Goal: Transaction & Acquisition: Purchase product/service

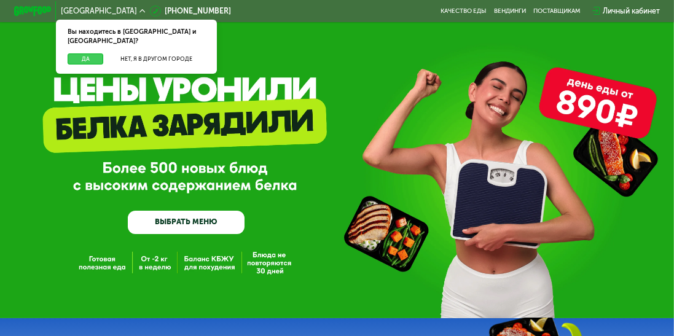
click at [92, 53] on button "Да" at bounding box center [86, 59] width 36 height 12
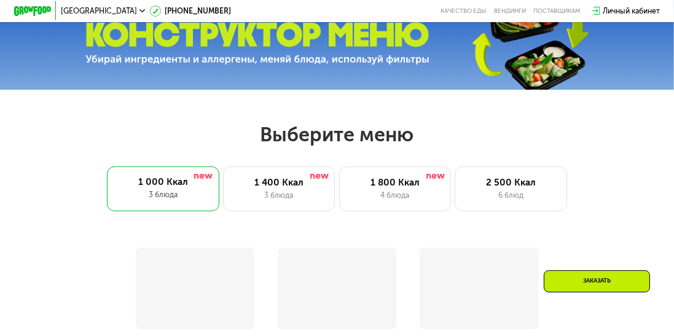
scroll to position [316, 0]
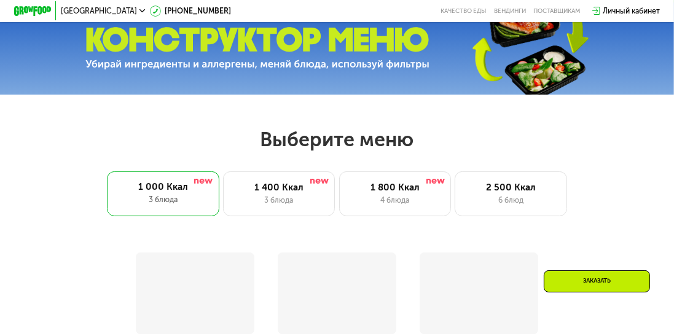
click at [292, 191] on div "1 400 Ккал" at bounding box center [279, 187] width 92 height 11
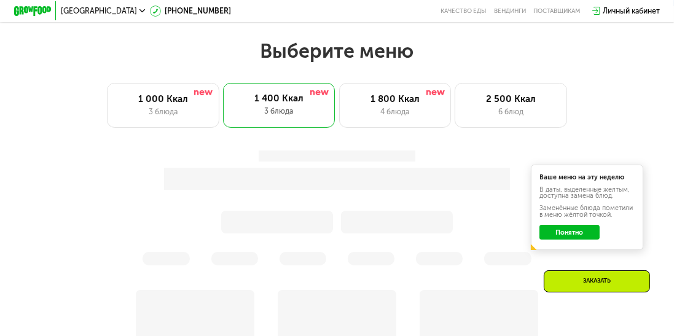
scroll to position [406, 0]
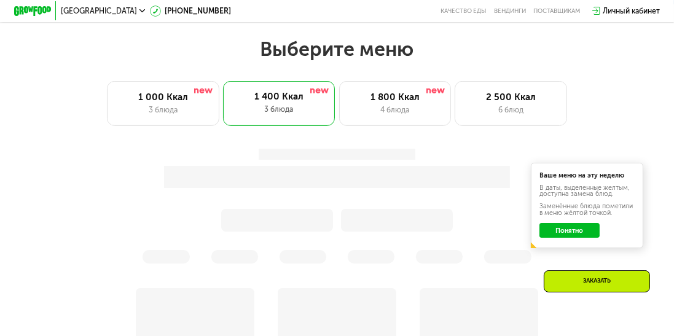
click at [593, 227] on button "Понятно" at bounding box center [569, 230] width 60 height 15
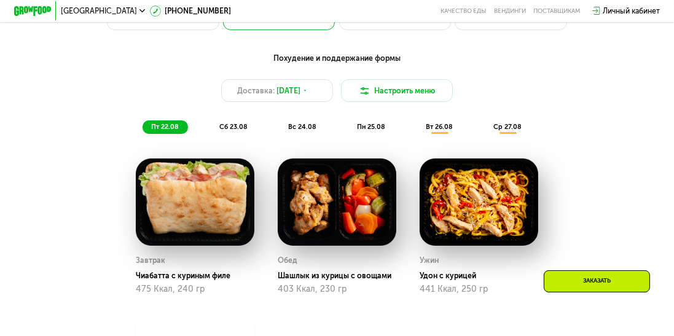
scroll to position [500, 0]
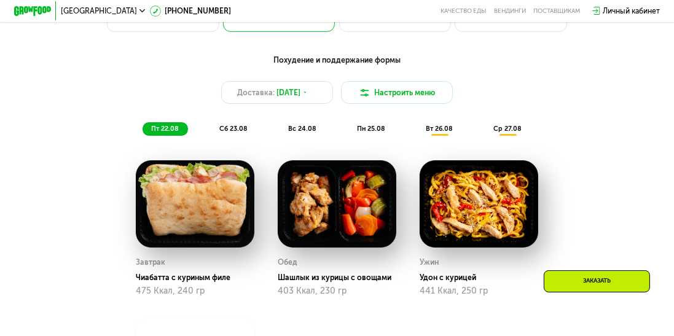
click at [425, 95] on button "Настроить меню" at bounding box center [397, 92] width 112 height 23
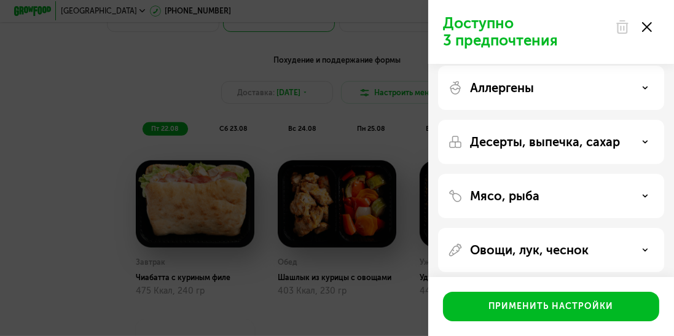
scroll to position [0, 0]
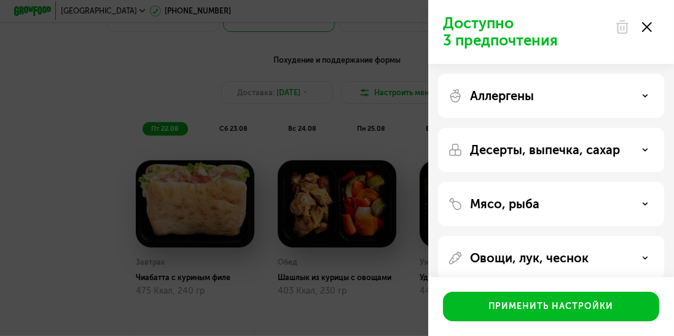
click at [615, 209] on div "Мясо, рыба" at bounding box center [551, 204] width 206 height 15
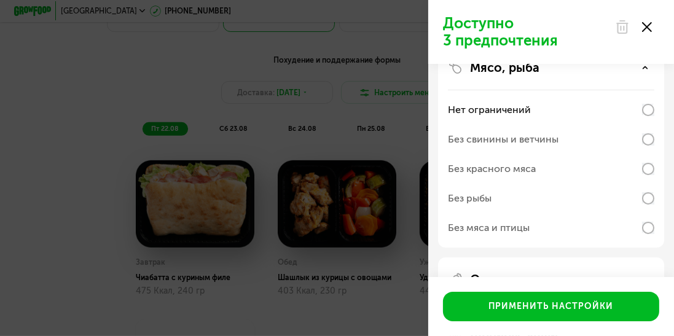
scroll to position [133, 0]
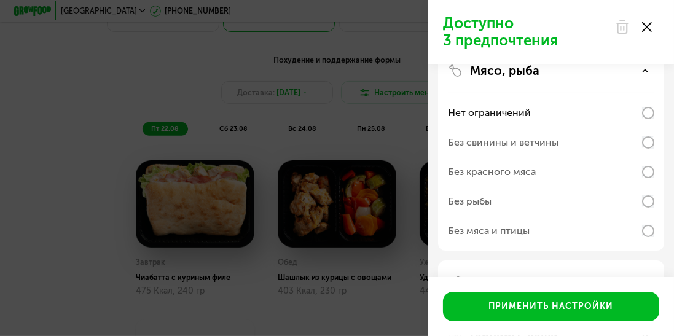
click at [617, 157] on div "Без свинины и ветчины" at bounding box center [551, 171] width 206 height 29
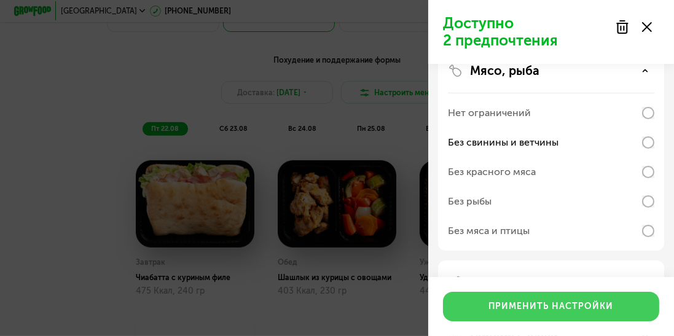
click at [614, 307] on button "Применить настройки" at bounding box center [551, 306] width 216 height 29
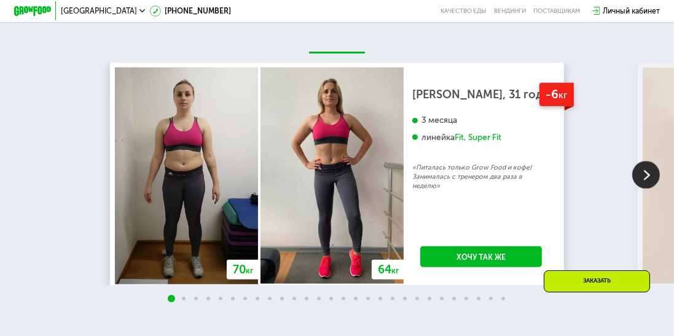
scroll to position [1417, 0]
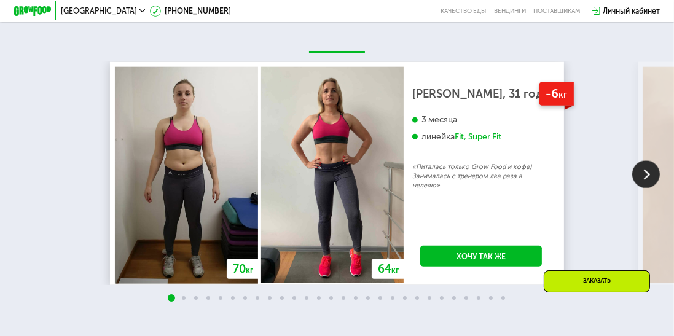
click at [650, 170] on img at bounding box center [646, 174] width 28 height 28
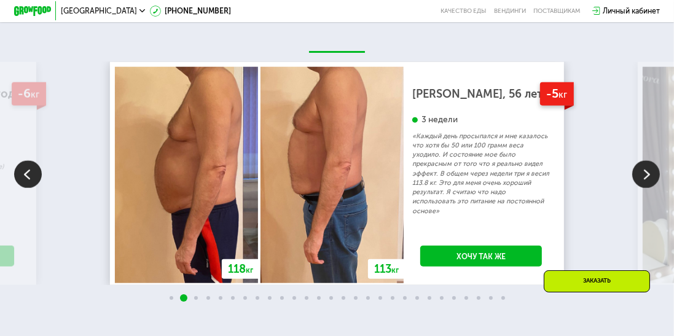
click at [657, 168] on img at bounding box center [646, 174] width 28 height 28
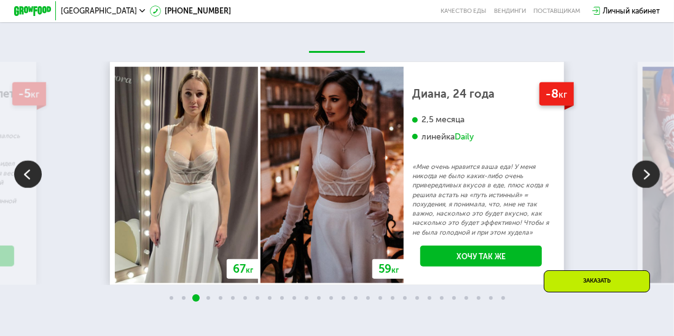
click at [652, 170] on img at bounding box center [646, 174] width 28 height 28
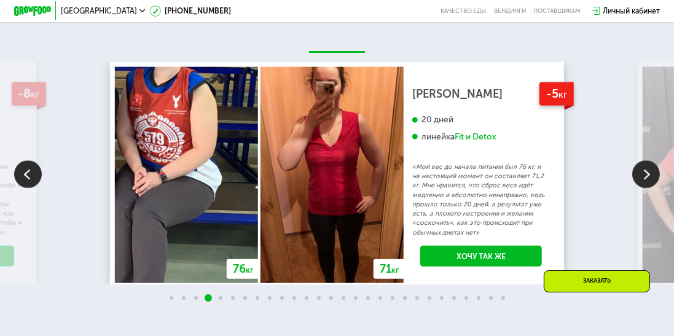
click at [653, 165] on img at bounding box center [646, 174] width 28 height 28
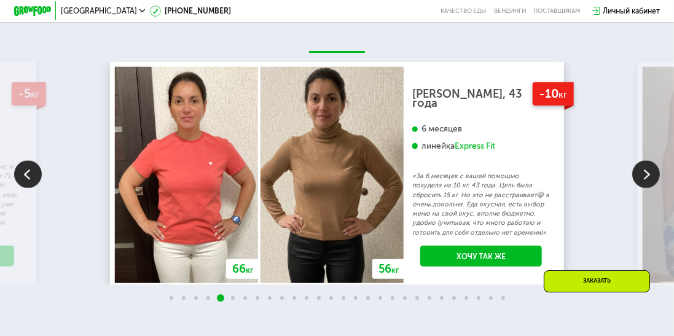
click at [652, 171] on img at bounding box center [646, 174] width 28 height 28
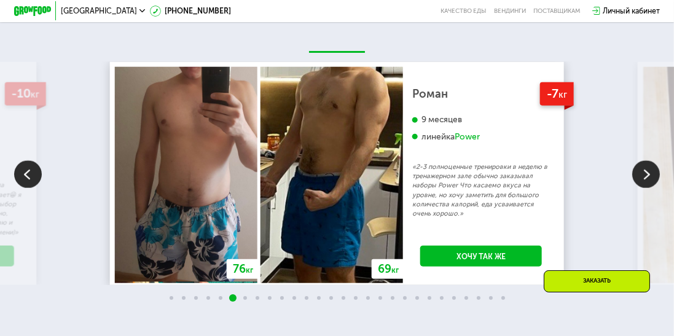
click at [652, 170] on img at bounding box center [646, 174] width 28 height 28
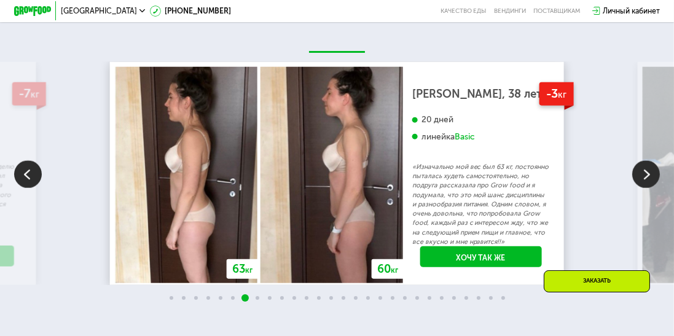
click at [654, 176] on img at bounding box center [646, 174] width 28 height 28
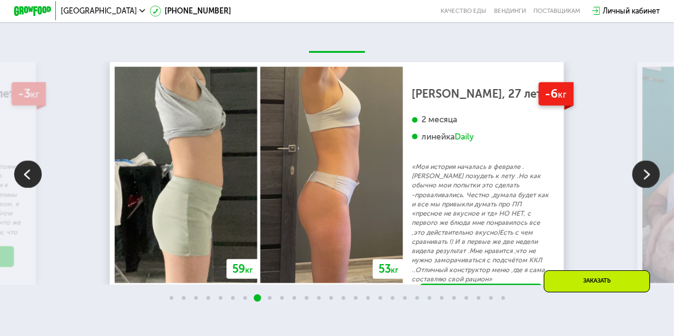
click at [654, 176] on img at bounding box center [646, 174] width 28 height 28
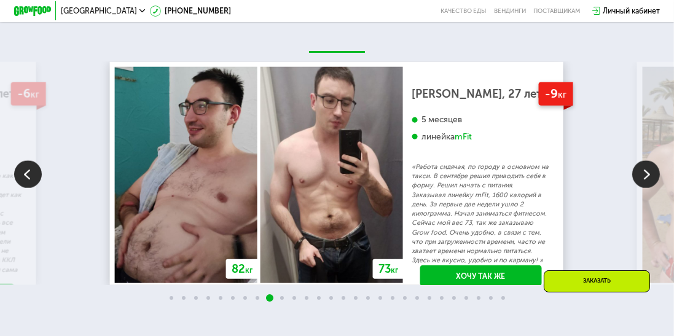
click at [632, 182] on img at bounding box center [646, 174] width 28 height 28
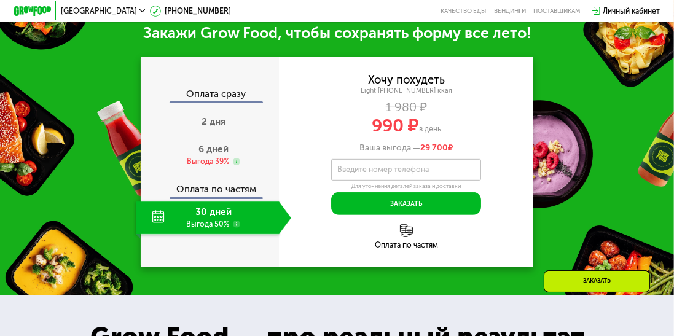
scroll to position [691, 0]
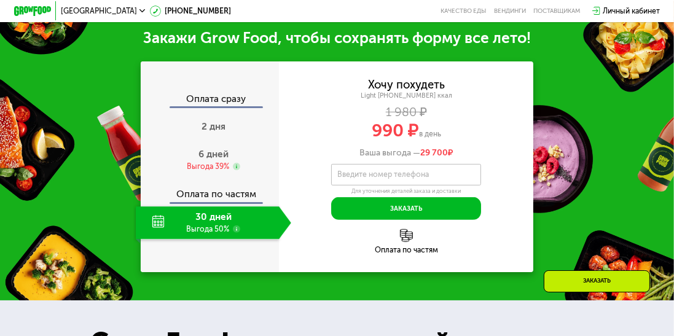
click at [233, 163] on use at bounding box center [236, 166] width 7 height 7
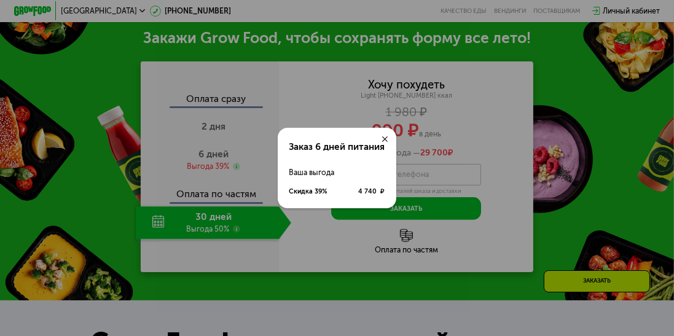
click at [311, 178] on div "Ваша выгода" at bounding box center [337, 172] width 96 height 18
click at [222, 165] on div "Заказ 6 дней питания Ваша выгода Скидка 39% 4 740 ₽" at bounding box center [337, 168] width 674 height 336
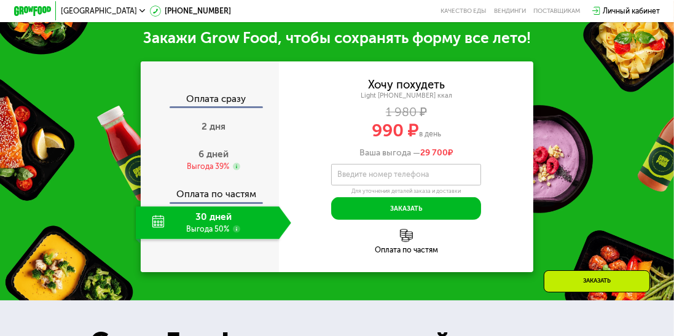
click at [214, 155] on span "6 дней" at bounding box center [213, 154] width 30 height 11
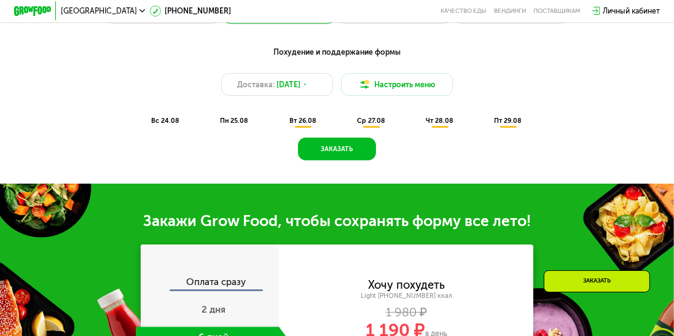
scroll to position [471, 0]
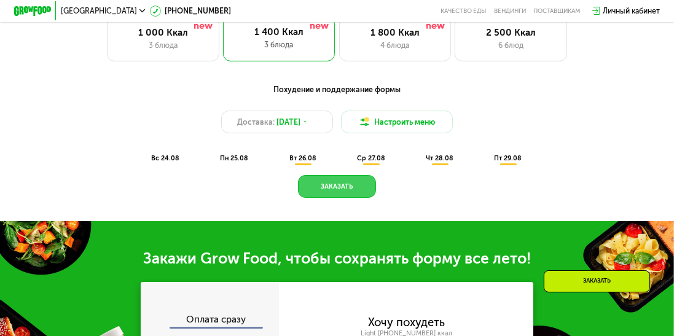
click at [335, 188] on button "Заказать" at bounding box center [337, 186] width 78 height 23
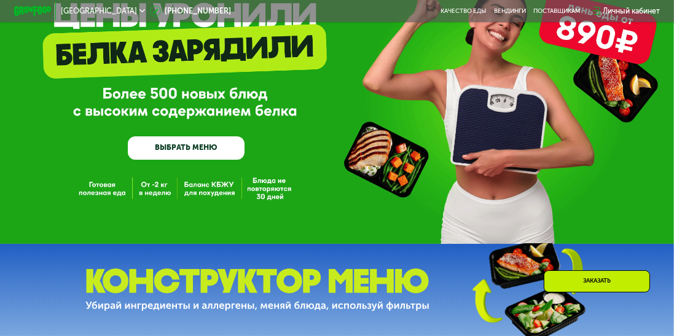
scroll to position [74, 0]
click at [220, 147] on link "ВЫБРАТЬ МЕНЮ" at bounding box center [186, 147] width 117 height 23
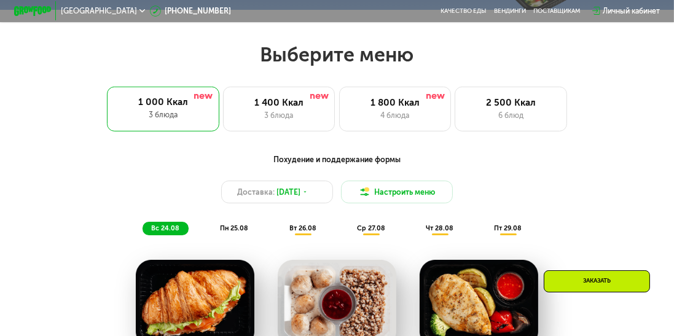
scroll to position [421, 0]
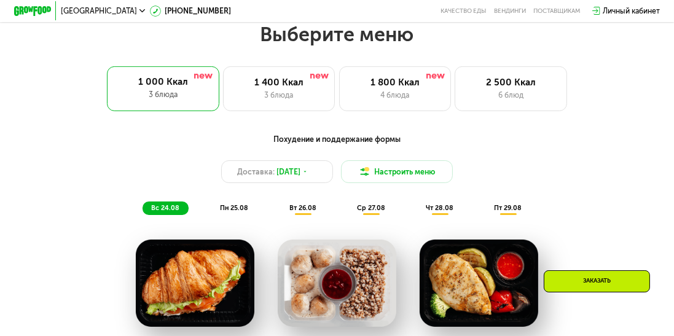
click at [286, 95] on div "3 блюда" at bounding box center [279, 95] width 92 height 11
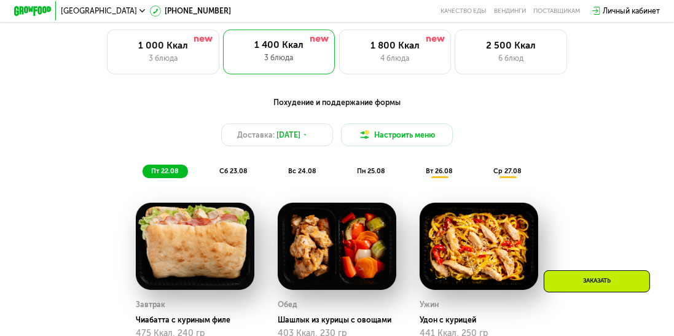
scroll to position [459, 0]
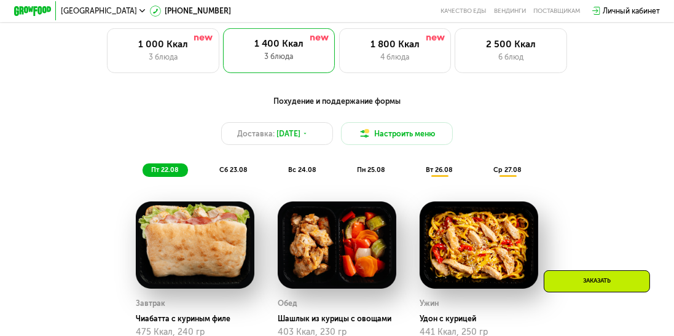
click at [311, 138] on div "Доставка: 22 авг, пт" at bounding box center [277, 133] width 112 height 23
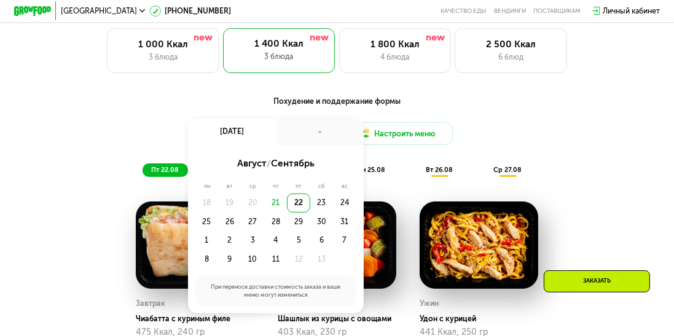
click at [218, 218] on div "25" at bounding box center [229, 222] width 23 height 18
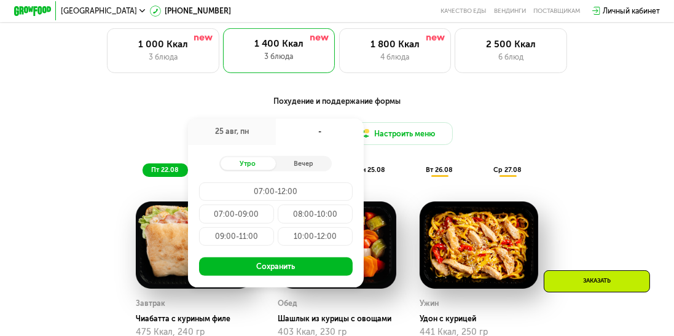
click at [278, 213] on div "07:00-09:00" at bounding box center [315, 214] width 75 height 18
click at [306, 267] on button "Сохранить" at bounding box center [276, 266] width 154 height 18
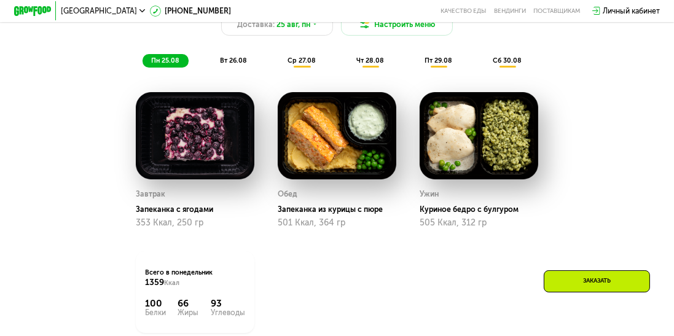
scroll to position [541, 0]
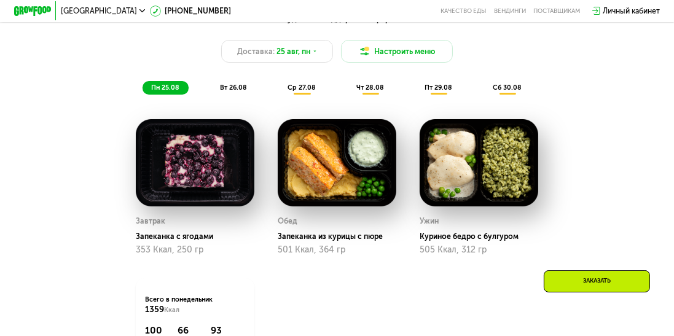
click at [239, 86] on span "вт 26.08" at bounding box center [233, 88] width 27 height 8
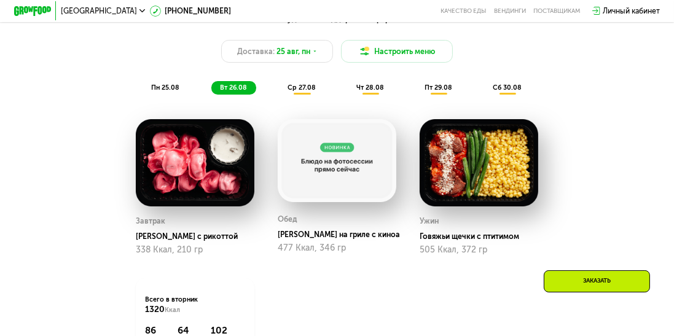
click at [308, 90] on span "ср 27.08" at bounding box center [302, 88] width 28 height 8
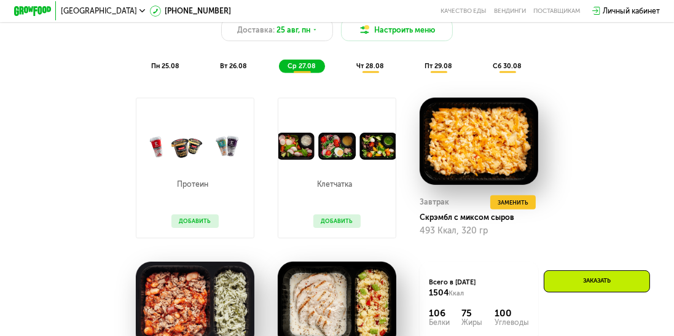
scroll to position [560, 0]
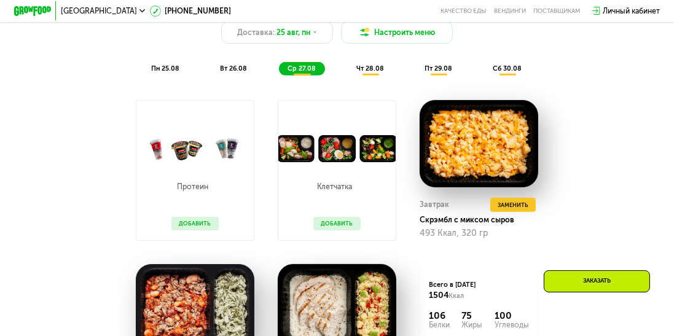
click at [417, 74] on div "чт 28.08" at bounding box center [439, 68] width 45 height 13
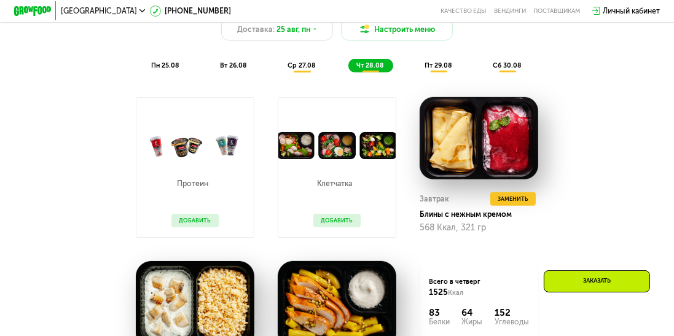
scroll to position [587, 0]
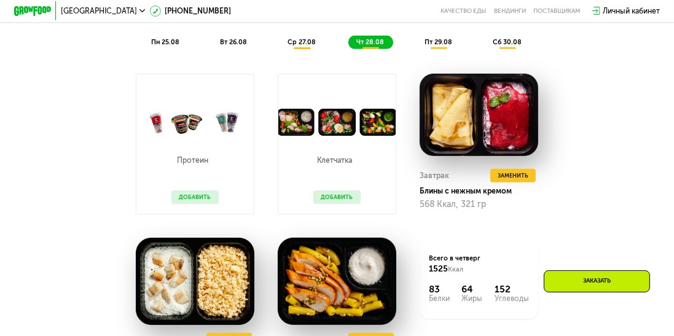
click at [442, 44] on span "пт 29.08" at bounding box center [438, 42] width 28 height 8
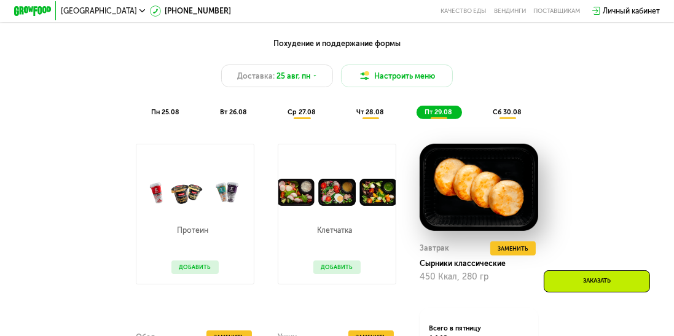
scroll to position [515, 0]
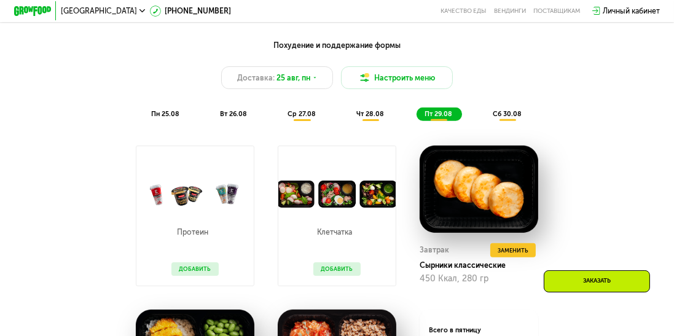
click at [517, 115] on span "сб 30.08" at bounding box center [507, 114] width 29 height 8
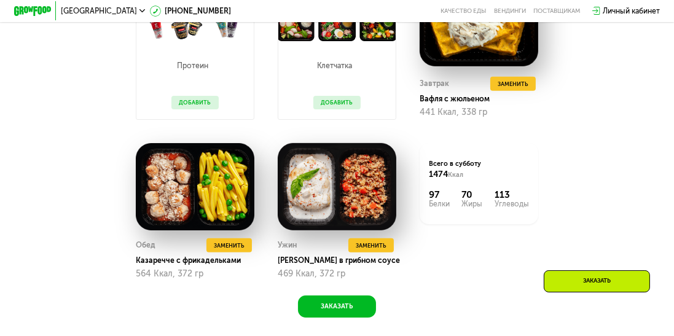
scroll to position [681, 0]
